Goal: Task Accomplishment & Management: Manage account settings

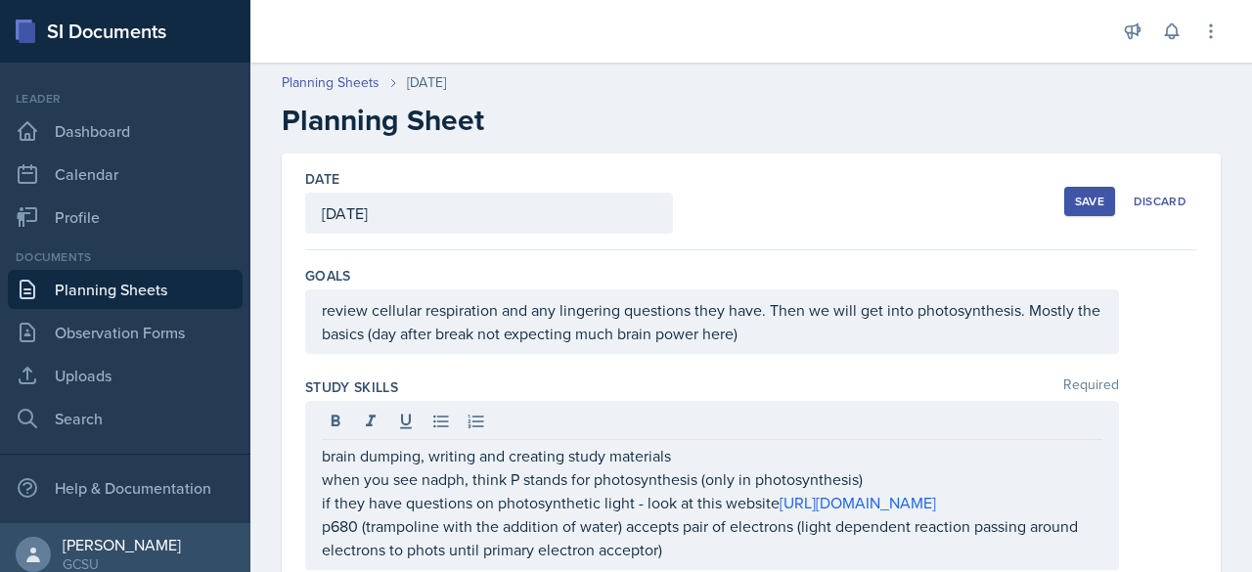
click at [1078, 204] on div "Save" at bounding box center [1089, 202] width 29 height 16
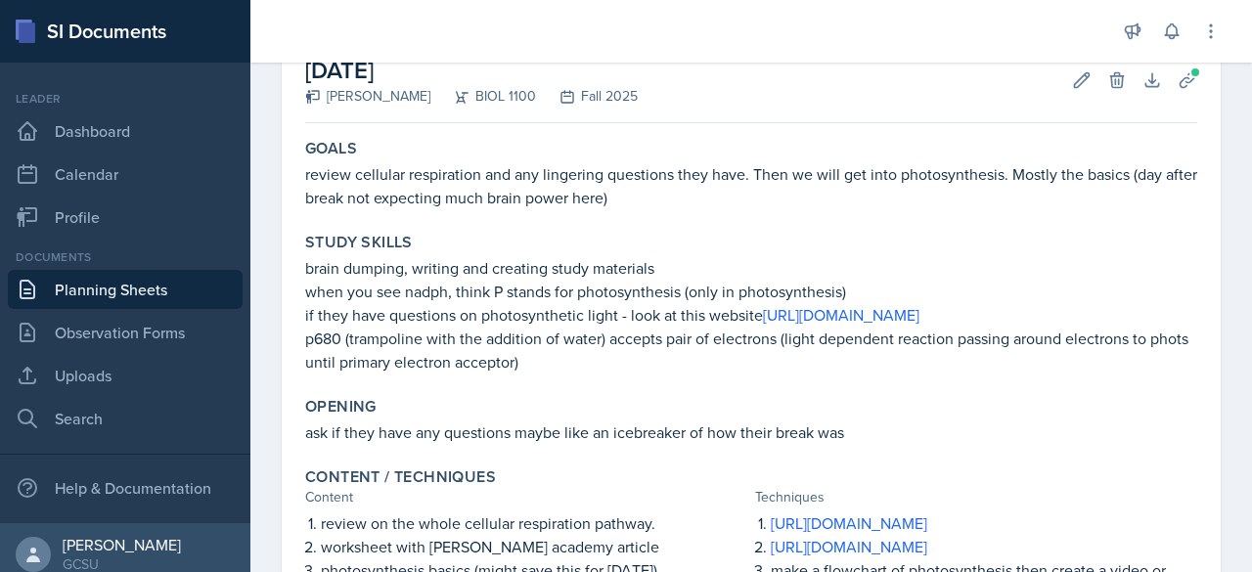
scroll to position [126, 0]
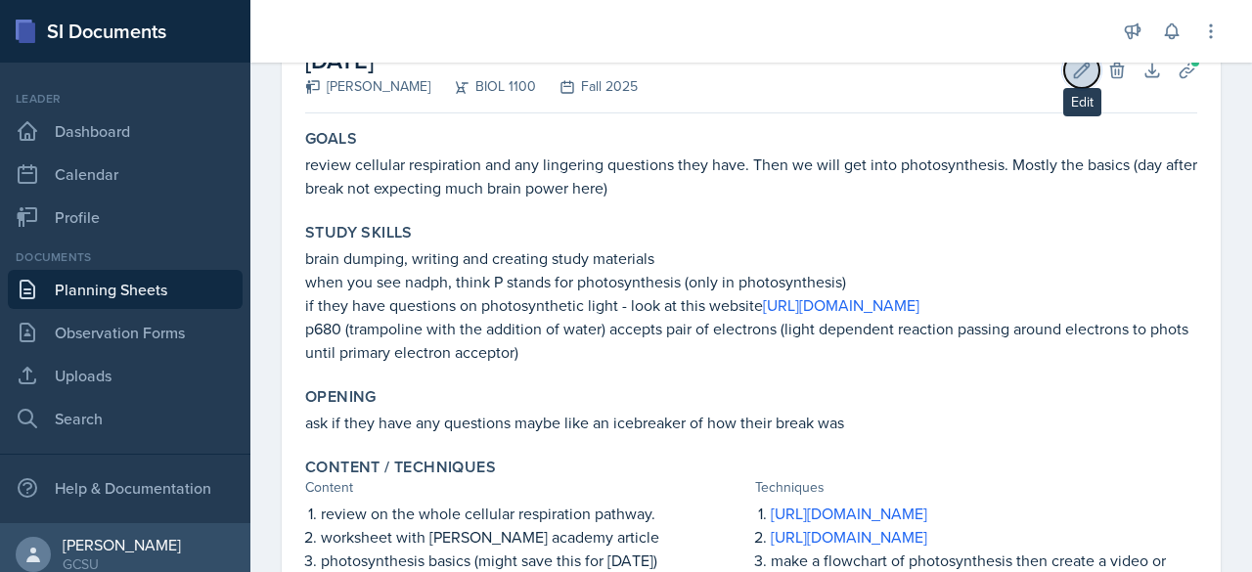
click at [1072, 71] on icon at bounding box center [1082, 71] width 20 height 20
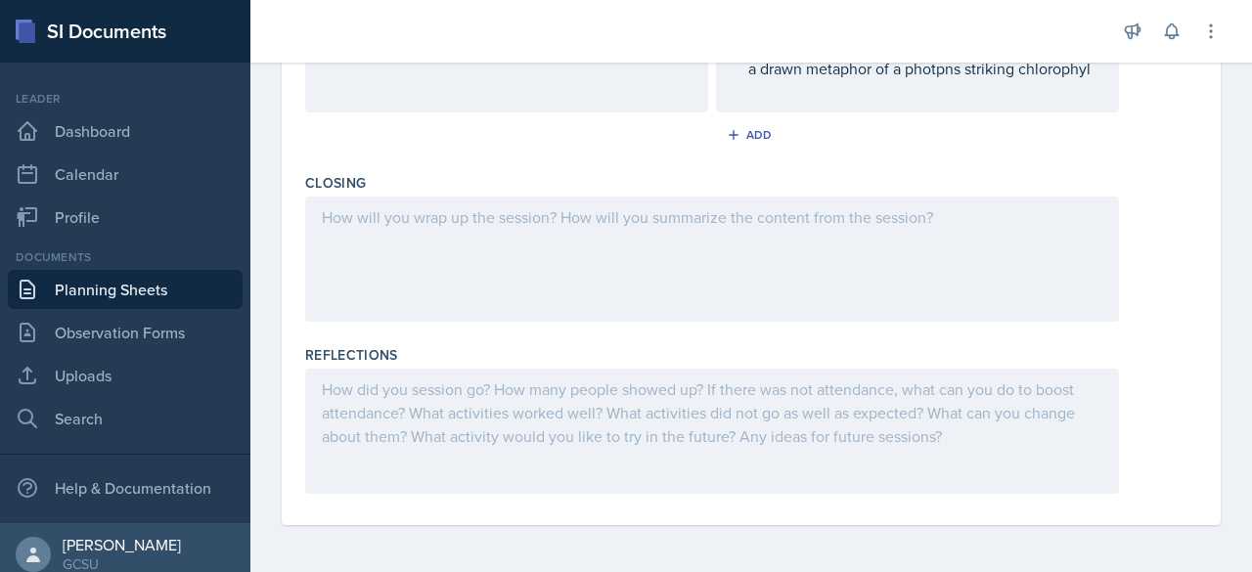
click at [920, 322] on div at bounding box center [712, 259] width 814 height 125
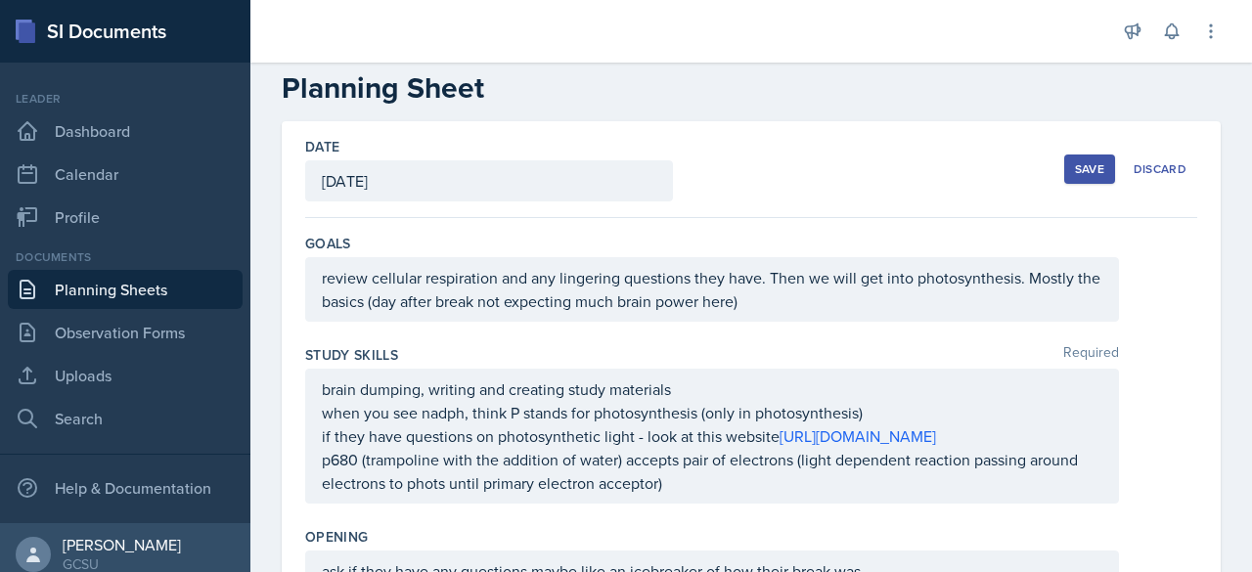
scroll to position [0, 0]
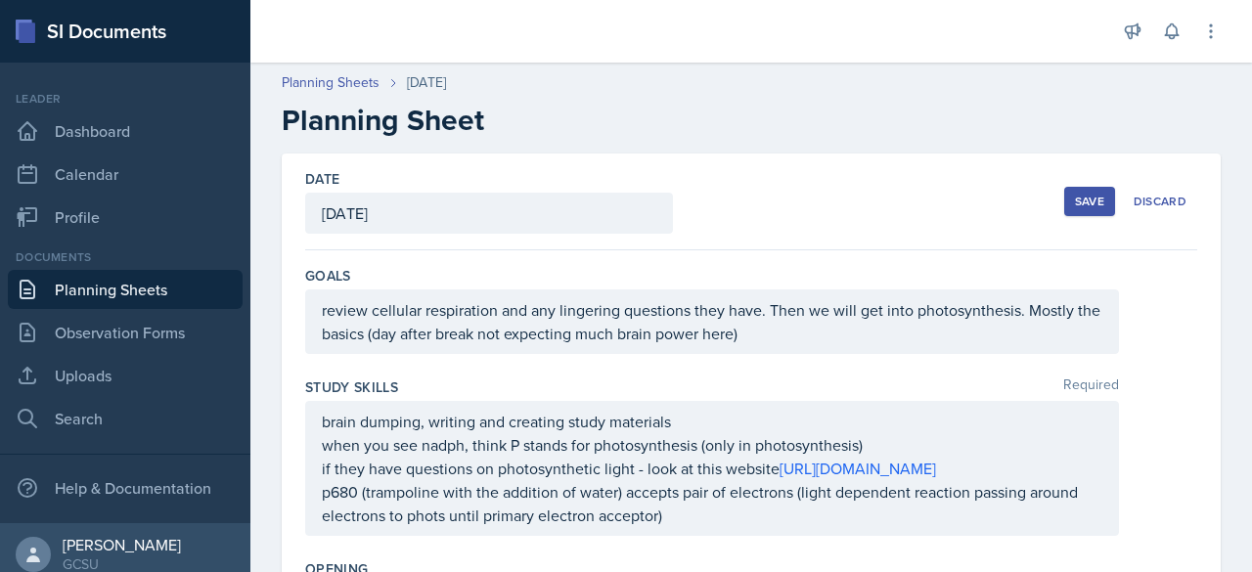
click at [1075, 205] on div "Save" at bounding box center [1089, 202] width 29 height 16
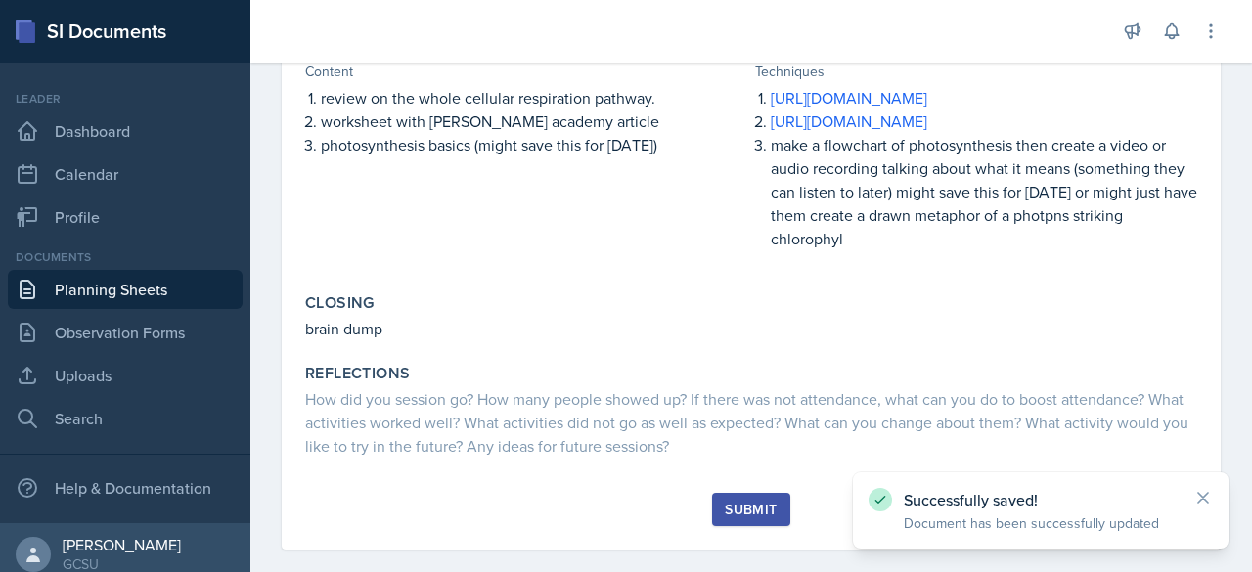
scroll to position [683, 0]
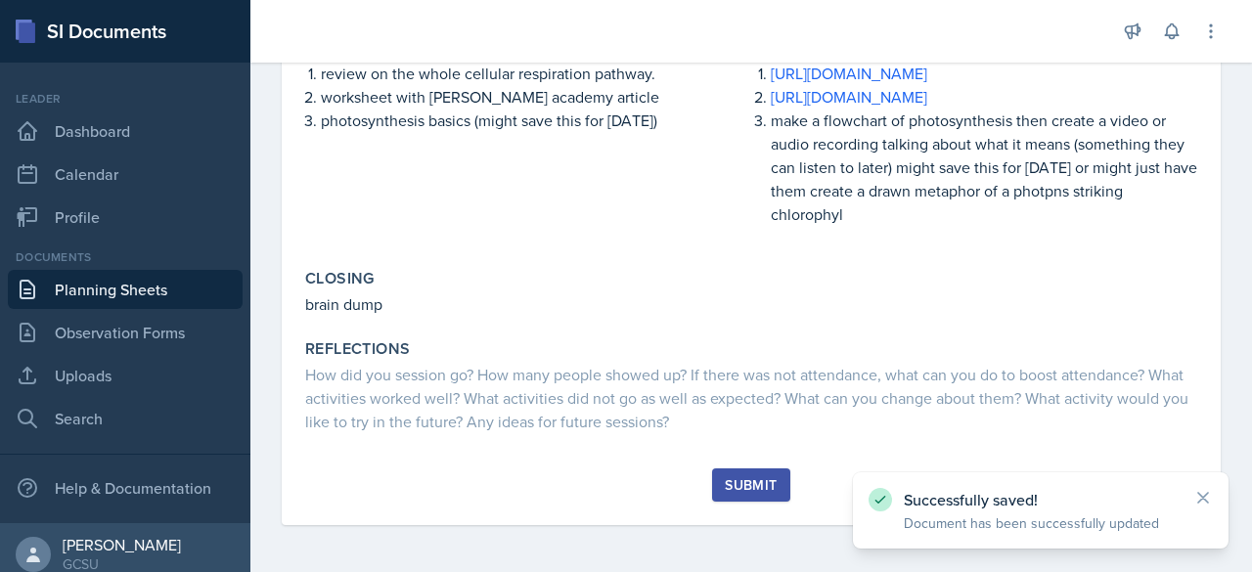
click at [726, 492] on div "Submit" at bounding box center [751, 485] width 52 height 16
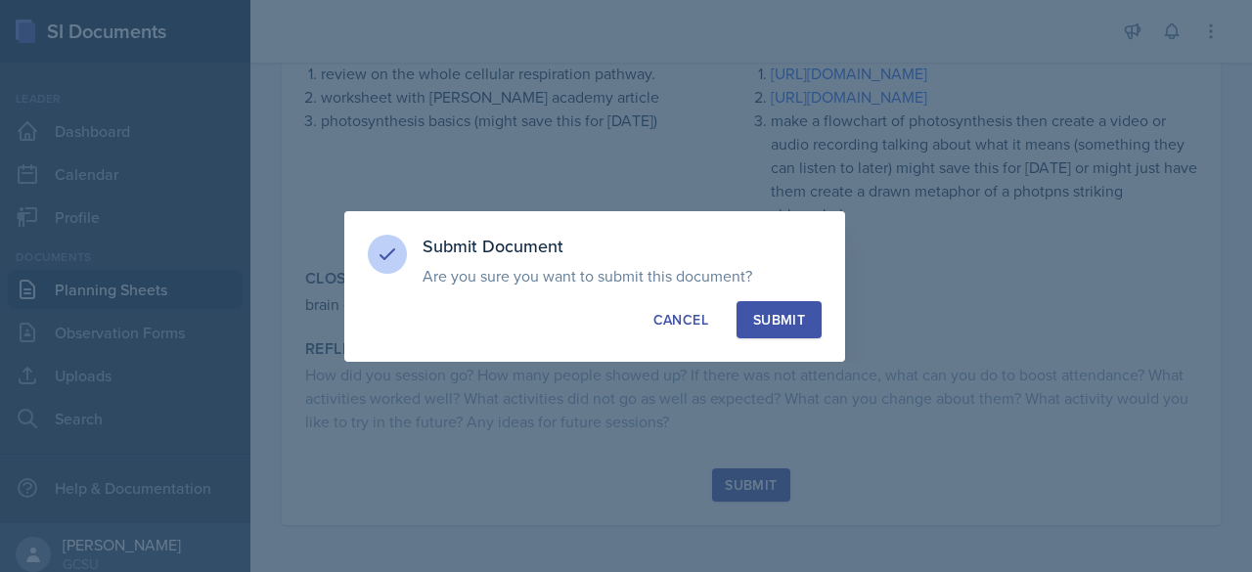
click at [784, 327] on div "Submit" at bounding box center [779, 320] width 52 height 20
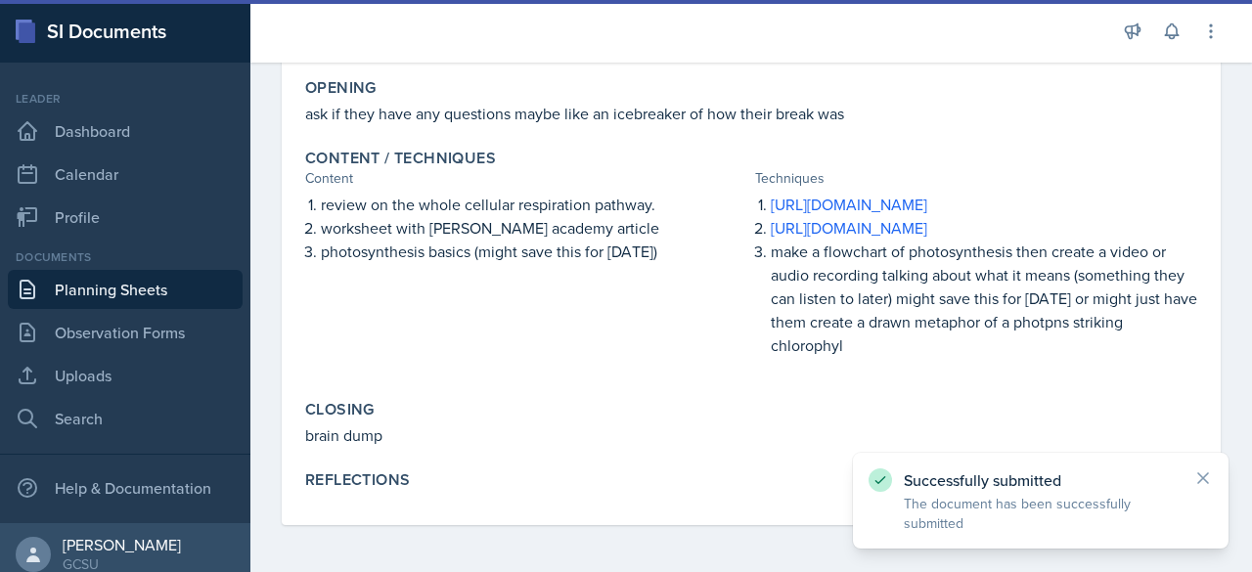
scroll to position [552, 0]
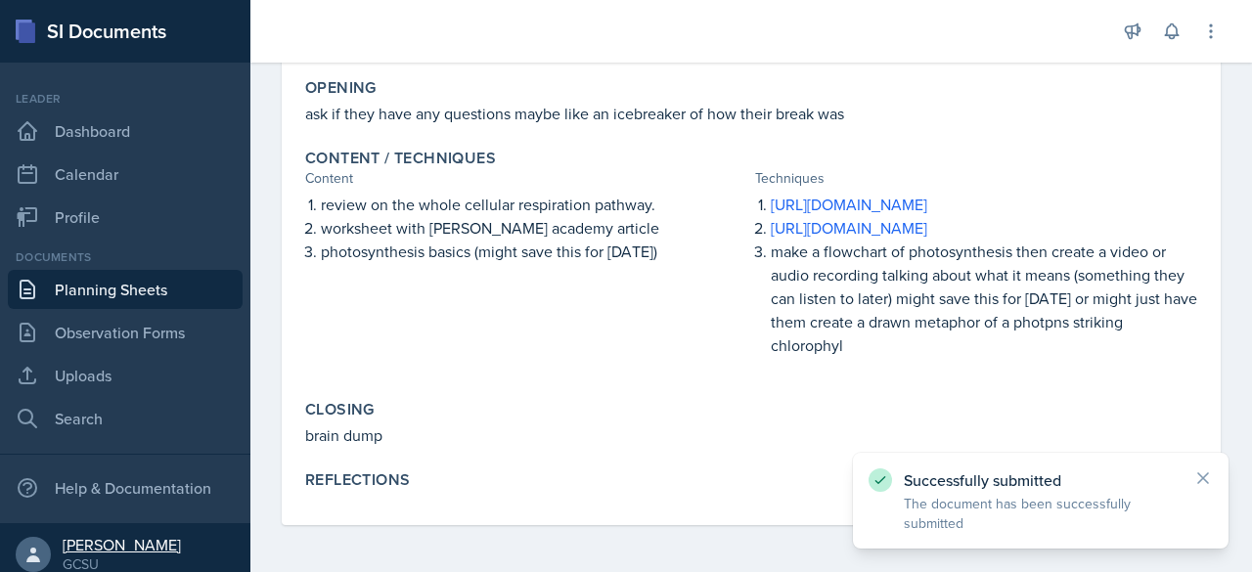
click at [120, 552] on div "[PERSON_NAME]" at bounding box center [122, 545] width 118 height 20
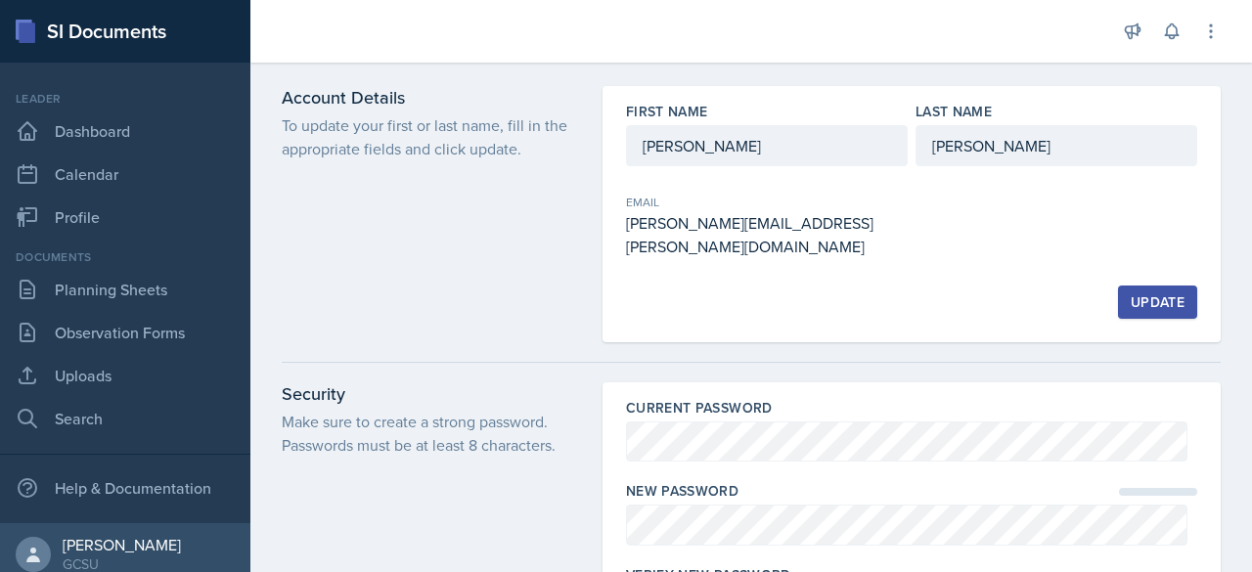
click at [1141, 294] on div "Update" at bounding box center [1158, 302] width 54 height 16
click at [1211, 32] on icon at bounding box center [1211, 30] width 2 height 13
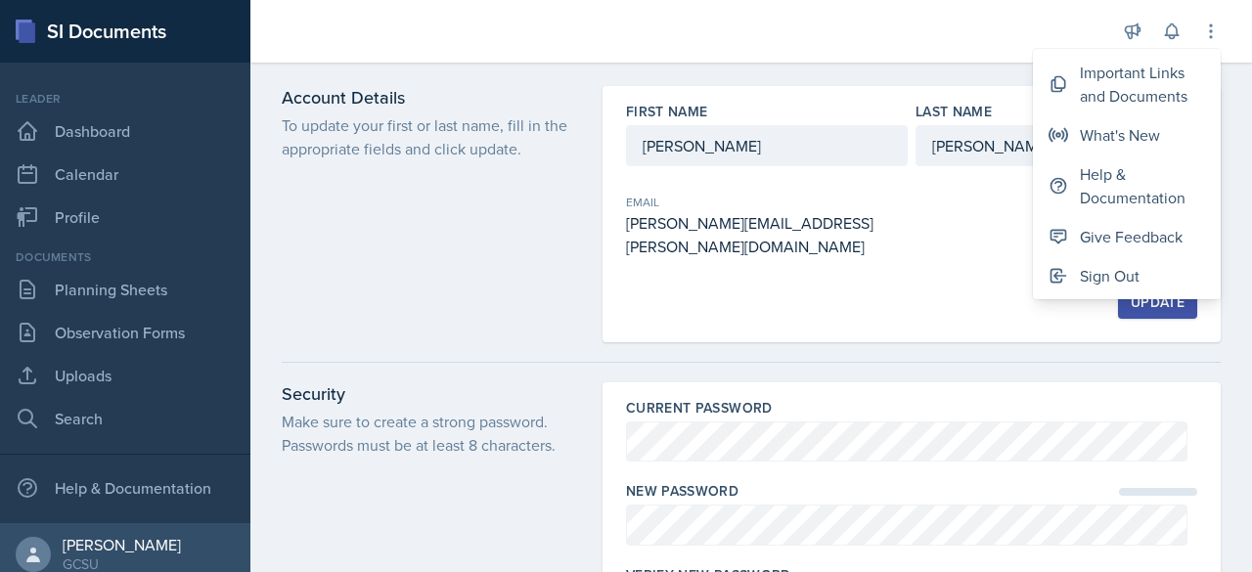
click at [931, 286] on div "Update" at bounding box center [911, 302] width 571 height 33
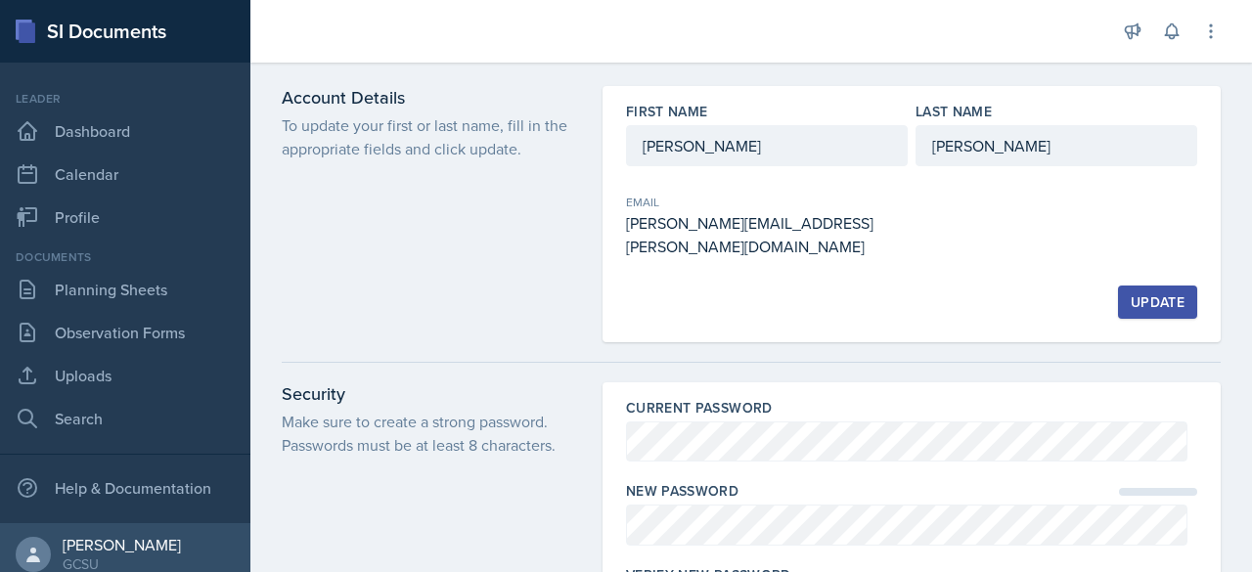
click at [834, 219] on div "elizabeth.lahey@bobcats.gcsu.edu" at bounding box center [767, 234] width 282 height 47
click at [831, 221] on div "elizabeth.lahey@bobcats.gcsu.edu" at bounding box center [767, 234] width 282 height 47
click at [1211, 31] on icon at bounding box center [1211, 30] width 2 height 13
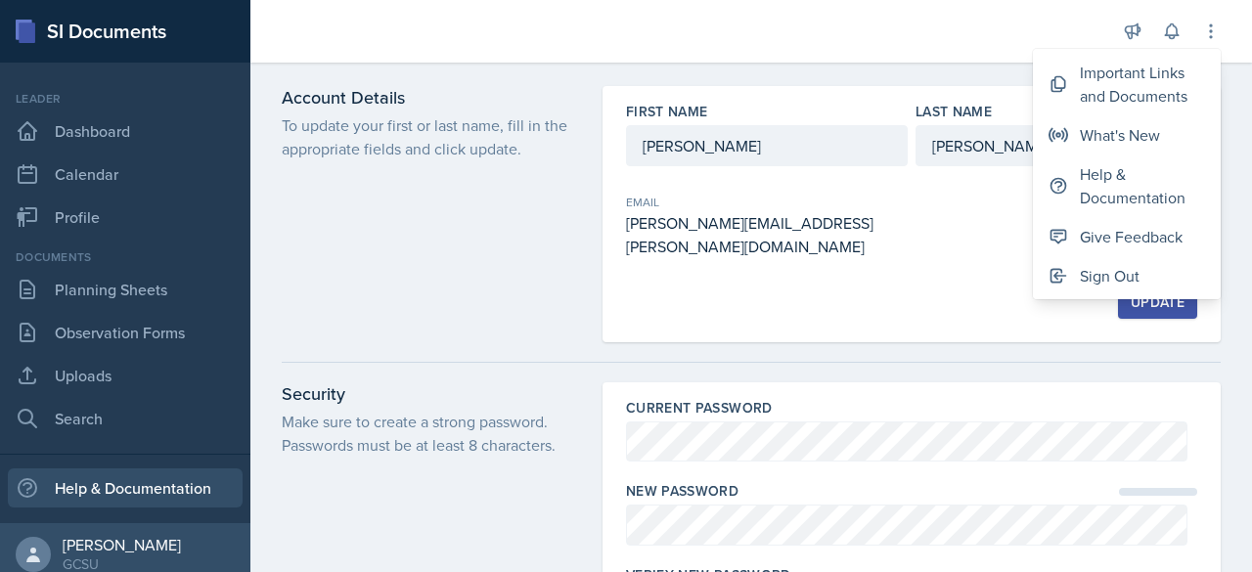
click at [161, 476] on div "Help & Documentation" at bounding box center [125, 488] width 235 height 39
